Goal: Transaction & Acquisition: Subscribe to service/newsletter

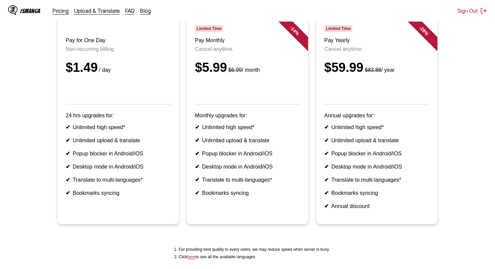
scroll to position [75, 0]
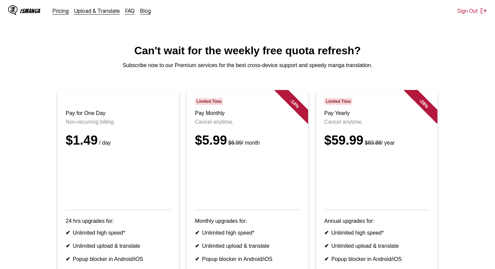
click at [31, 11] on div "IsManga" at bounding box center [30, 11] width 20 height 6
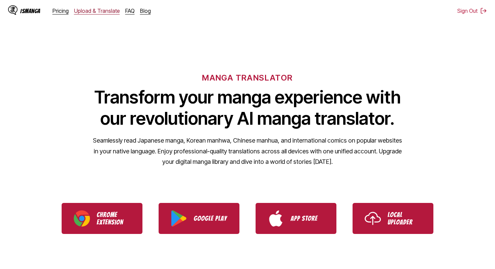
click at [98, 10] on link "Upload & Translate" at bounding box center [97, 10] width 46 height 7
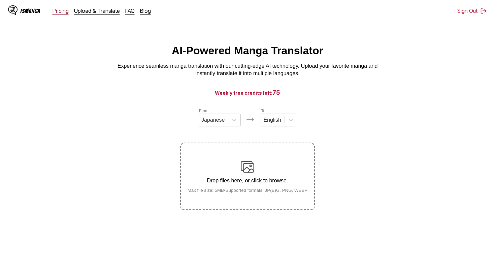
click at [66, 11] on link "Pricing" at bounding box center [61, 10] width 16 height 7
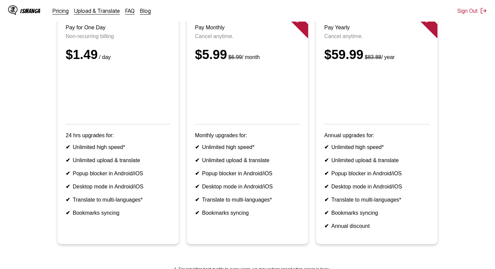
scroll to position [82, 0]
